Goal: Book appointment/travel/reservation

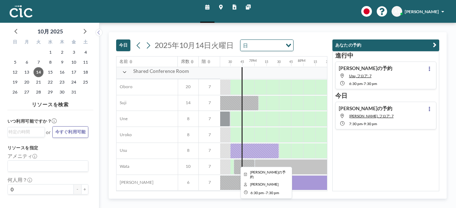
scroll to position [452, 893]
click at [269, 144] on div at bounding box center [254, 151] width 49 height 15
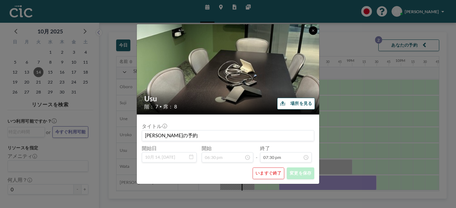
click at [313, 33] on button at bounding box center [313, 30] width 9 height 9
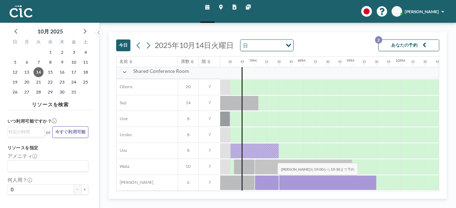
drag, startPoint x: 257, startPoint y: 181, endPoint x: 272, endPoint y: 180, distance: 15.7
click at [272, 180] on div at bounding box center [267, 183] width 24 height 15
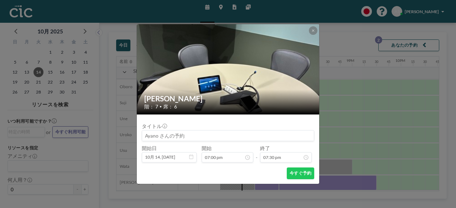
scroll to position [911, 0]
click at [314, 29] on button at bounding box center [313, 30] width 9 height 9
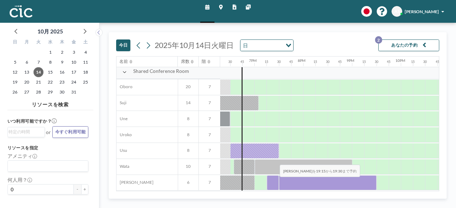
click at [274, 182] on div at bounding box center [273, 183] width 12 height 15
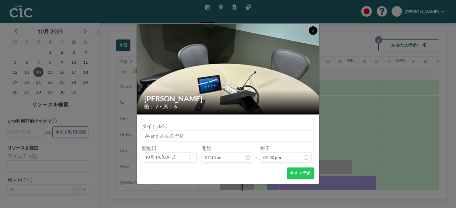
click at [314, 30] on icon at bounding box center [313, 31] width 3 height 4
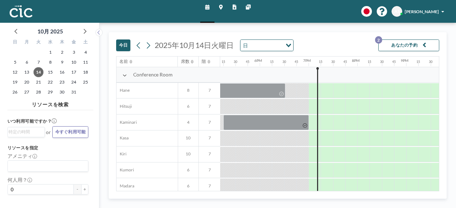
scroll to position [0, 845]
